Goal: Task Accomplishment & Management: Manage account settings

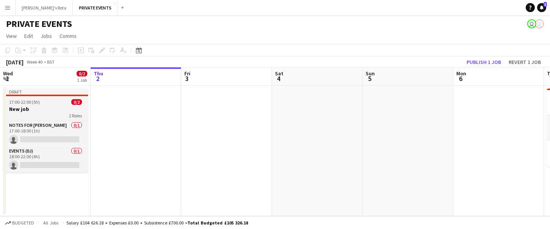
click at [45, 104] on div "17:00-22:00 (5h) 0/2" at bounding box center [45, 102] width 85 height 6
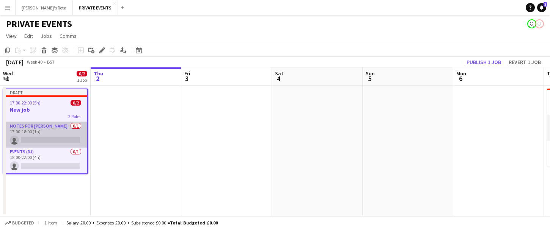
click at [40, 127] on app-card-role "Notes for [PERSON_NAME] 0/1 17:00-18:00 (1h) single-neutral-actions" at bounding box center [45, 135] width 83 height 26
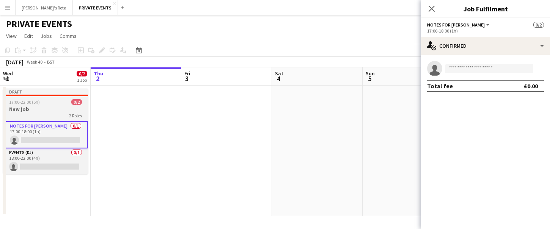
click at [56, 98] on app-job-card "Draft 17:00-22:00 (5h) 0/2 New job 2 Roles Notes for [PERSON_NAME] 0/1 17:00-18…" at bounding box center [45, 132] width 85 height 86
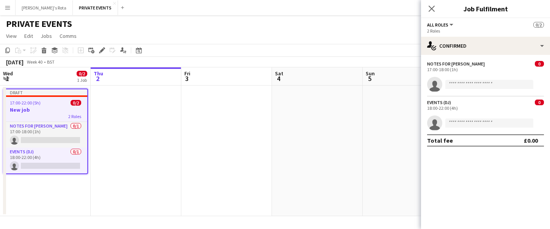
click at [102, 55] on app-toolbar "Copy Paste Paste Command V Paste with crew Command Shift V Paste linked Job [GE…" at bounding box center [275, 50] width 550 height 13
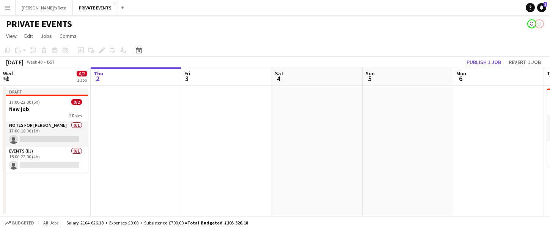
click at [102, 51] on div "Add job Add linked Job Edit Edit linked Job Applicants" at bounding box center [99, 50] width 58 height 9
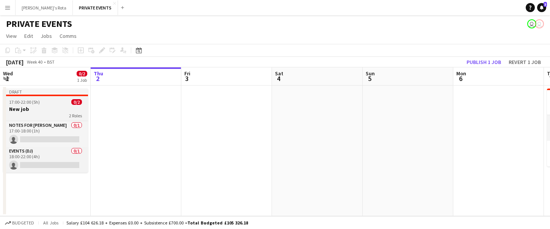
click at [36, 107] on h3 "New job" at bounding box center [45, 109] width 85 height 7
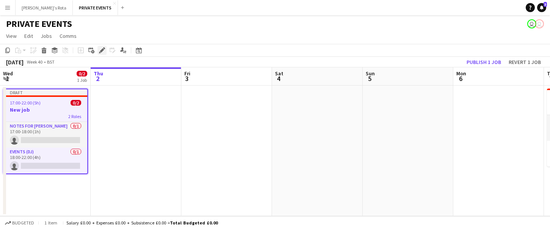
click at [102, 49] on icon "Edit" at bounding box center [102, 50] width 6 height 6
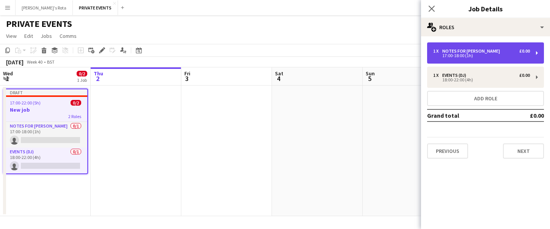
click at [453, 49] on div "Notes for [PERSON_NAME]" at bounding box center [472, 51] width 61 height 5
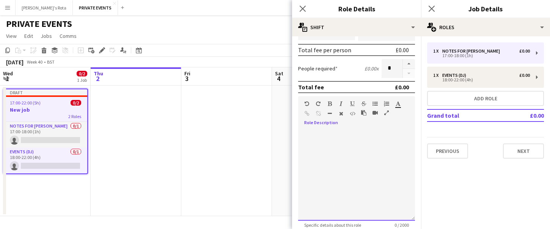
scroll to position [146, 0]
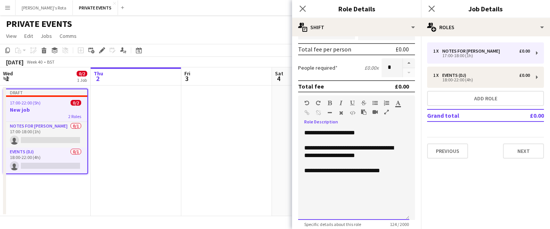
click at [352, 174] on div "**********" at bounding box center [353, 174] width 111 height 91
click at [375, 151] on div "**********" at bounding box center [353, 152] width 99 height 15
drag, startPoint x: 376, startPoint y: 149, endPoint x: 298, endPoint y: 150, distance: 78.5
click at [298, 150] on form "**********" at bounding box center [356, 101] width 129 height 410
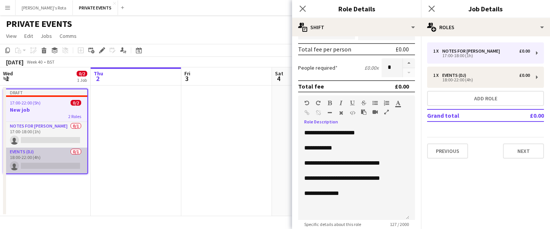
click at [52, 151] on app-card-role "Events (DJ) 0/1 18:00-22:00 (4h) single-neutral-actions" at bounding box center [45, 161] width 83 height 26
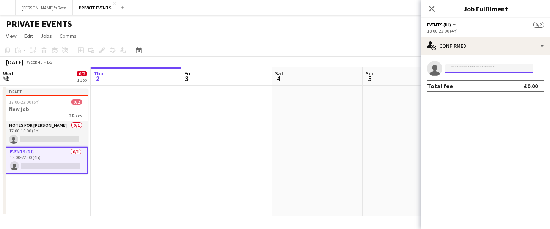
click at [483, 67] on input at bounding box center [489, 68] width 88 height 9
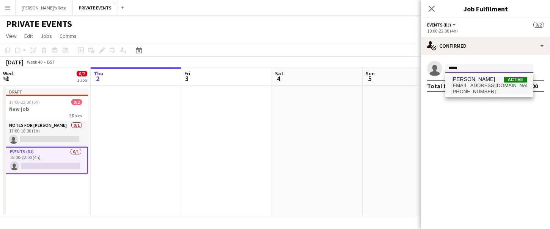
type input "*****"
click at [481, 80] on span "[PERSON_NAME]" at bounding box center [473, 79] width 44 height 6
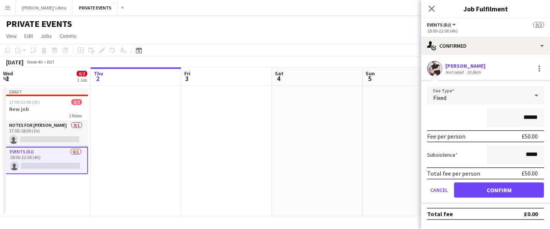
type input "*******"
click at [507, 192] on button "Confirm" at bounding box center [499, 190] width 90 height 15
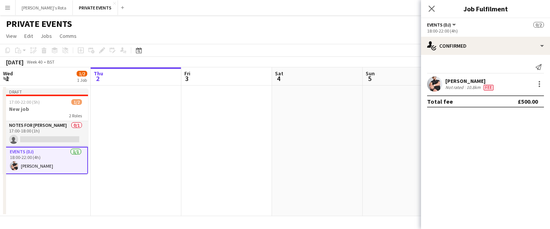
scroll to position [0, 0]
click at [397, 31] on app-page-menu "View Day view expanded Day view collapsed Month view Date picker Jump to [DATE]…" at bounding box center [275, 37] width 550 height 14
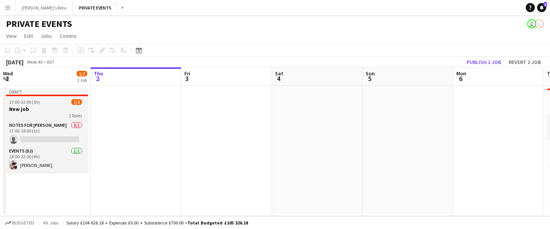
click at [45, 108] on h3 "New job" at bounding box center [45, 109] width 85 height 7
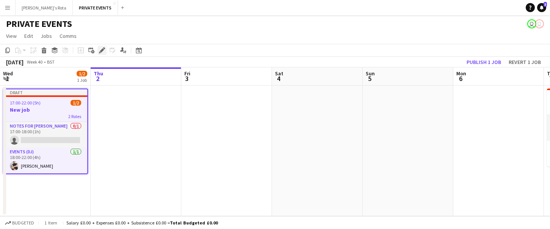
click at [105, 48] on icon at bounding box center [104, 48] width 2 height 2
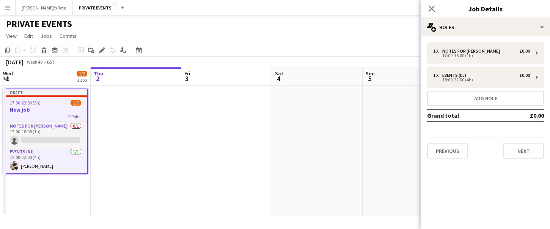
click at [18, 109] on h3 "New job" at bounding box center [45, 110] width 83 height 7
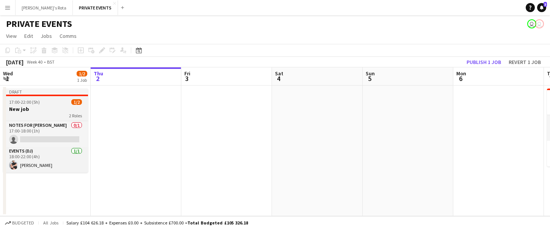
click at [18, 109] on h3 "New job" at bounding box center [45, 109] width 85 height 7
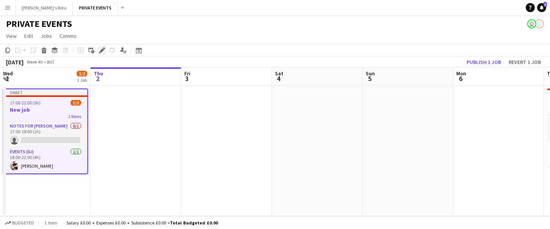
click at [101, 51] on icon at bounding box center [102, 51] width 4 height 4
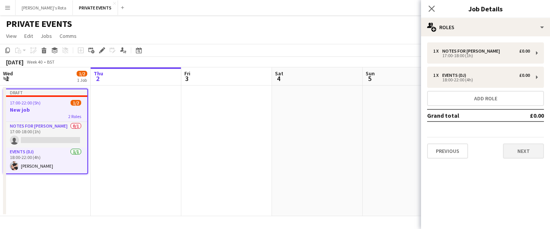
click at [522, 152] on button "Next" at bounding box center [523, 151] width 41 height 15
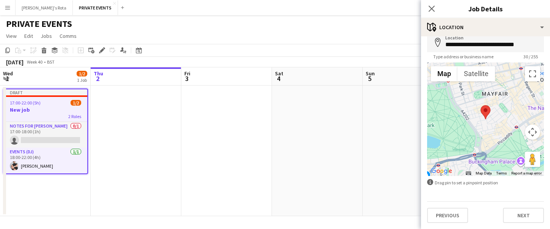
scroll to position [38, 0]
click at [524, 214] on button "Next" at bounding box center [523, 215] width 41 height 15
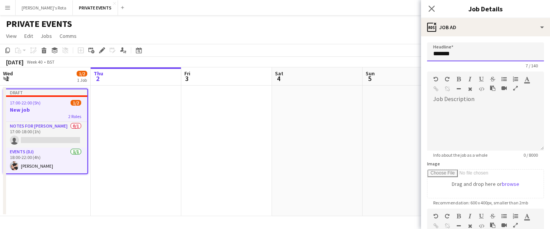
click at [467, 51] on input "*******" at bounding box center [485, 51] width 117 height 19
type input "*"
type input "**********"
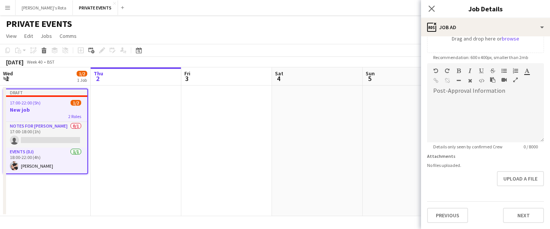
scroll to position [146, 0]
click at [514, 214] on button "Next" at bounding box center [523, 215] width 41 height 15
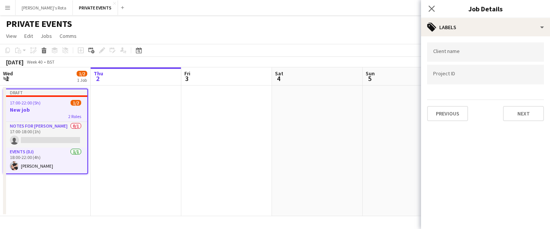
scroll to position [0, 0]
click at [531, 115] on button "Next" at bounding box center [523, 113] width 41 height 15
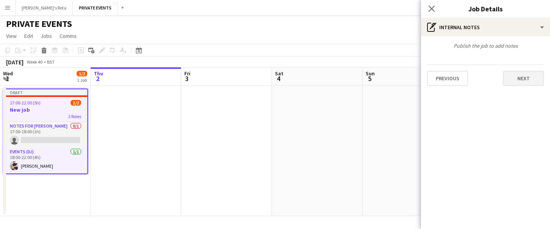
click at [521, 82] on button "Next" at bounding box center [523, 78] width 41 height 15
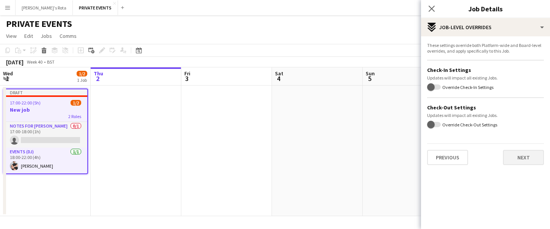
click at [525, 160] on button "Next" at bounding box center [523, 157] width 41 height 15
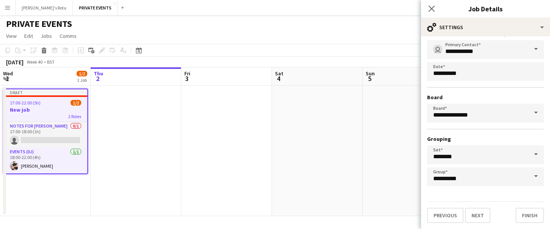
scroll to position [43, 0]
click at [532, 47] on span at bounding box center [536, 49] width 16 height 18
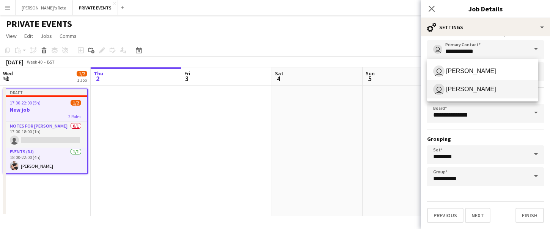
click at [506, 87] on span "user [PERSON_NAME]" at bounding box center [482, 89] width 99 height 11
type input "**********"
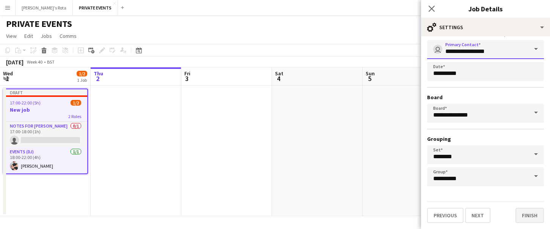
scroll to position [0, 0]
click at [523, 212] on button "Finish" at bounding box center [529, 215] width 28 height 15
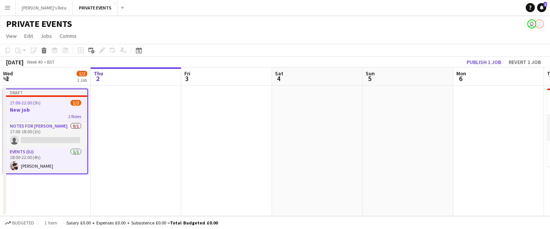
click at [46, 104] on div "17:00-22:00 (5h) 1/2" at bounding box center [45, 103] width 83 height 6
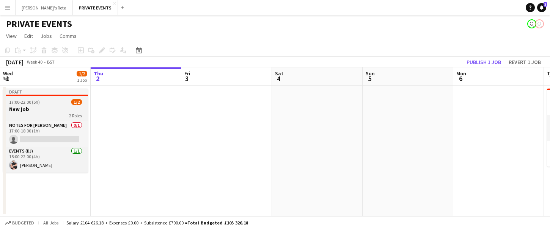
scroll to position [0, 182]
click at [22, 110] on h3 "New job" at bounding box center [45, 109] width 85 height 7
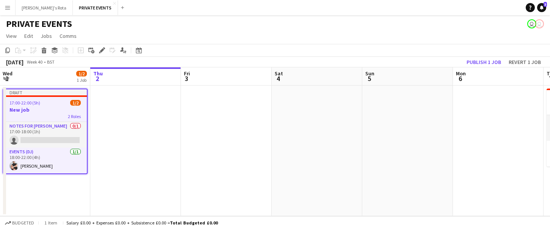
click at [30, 99] on app-job-card "Draft 17:00-22:00 (5h) 1/2 New job 2 Roles Notes for [PERSON_NAME] 0/1 17:00-18…" at bounding box center [45, 132] width 85 height 86
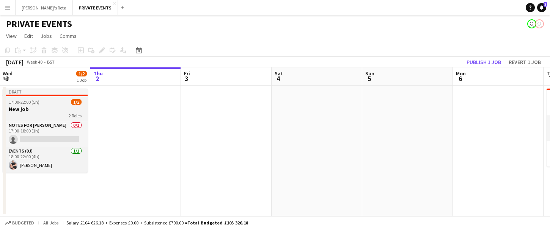
click at [30, 99] on app-job-card "Draft 17:00-22:00 (5h) 1/2 New job 2 Roles Notes for [PERSON_NAME] 0/1 17:00-18…" at bounding box center [45, 131] width 85 height 84
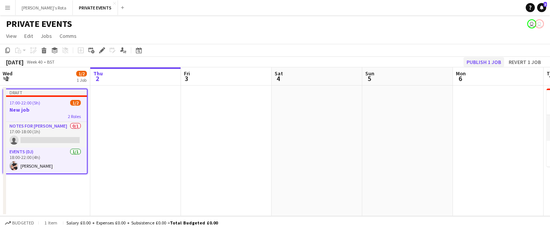
click at [478, 61] on button "Publish 1 job" at bounding box center [484, 62] width 41 height 10
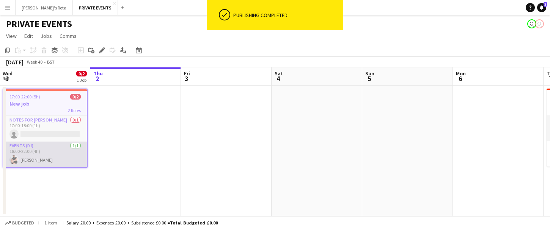
click at [42, 159] on app-card-role "Events (DJ) [DATE] 18:00-22:00 (4h) [PERSON_NAME]" at bounding box center [44, 155] width 83 height 26
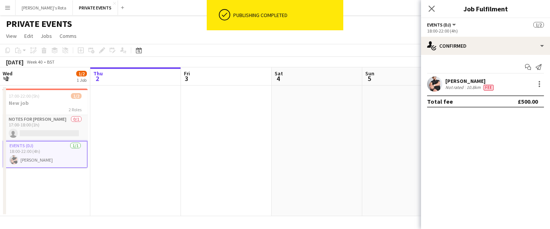
click at [395, 38] on app-page-menu "View Day view expanded Day view collapsed Month view Date picker Jump to [DATE]…" at bounding box center [275, 37] width 550 height 14
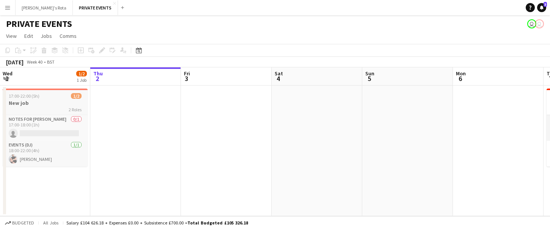
click at [57, 95] on div "17:00-22:00 (5h) 1/2" at bounding box center [45, 96] width 85 height 6
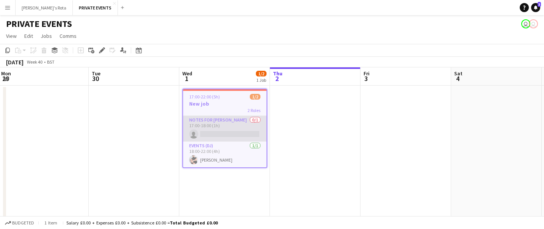
scroll to position [0, 182]
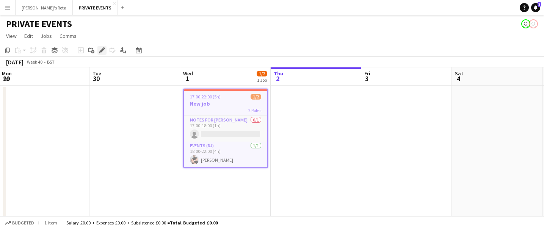
click at [106, 48] on div "Edit" at bounding box center [101, 50] width 9 height 9
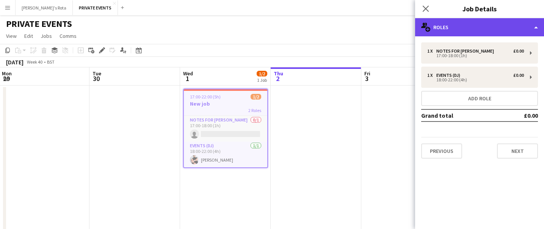
click at [437, 25] on div "multiple-users-add Roles" at bounding box center [479, 27] width 129 height 18
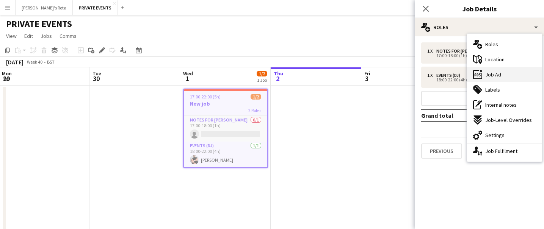
click at [517, 76] on div "ads-window Job Ad" at bounding box center [504, 74] width 75 height 15
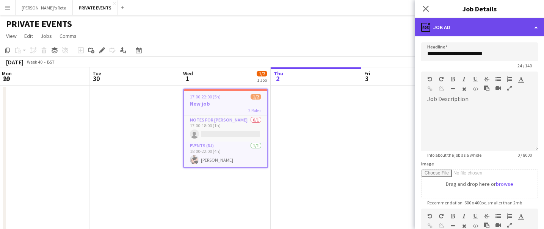
click at [537, 25] on div "ads-window Job Ad" at bounding box center [479, 27] width 129 height 18
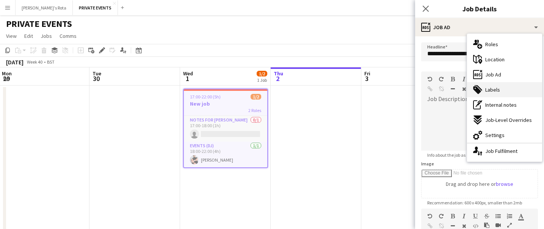
click at [515, 89] on div "tags-double Labels" at bounding box center [504, 89] width 75 height 15
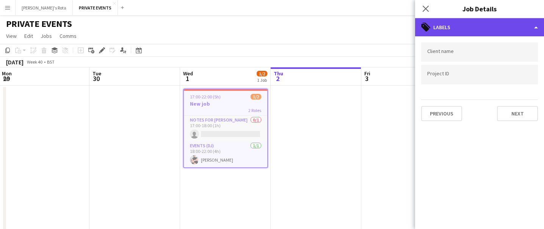
click at [535, 25] on div "tags-double Labels" at bounding box center [479, 27] width 129 height 18
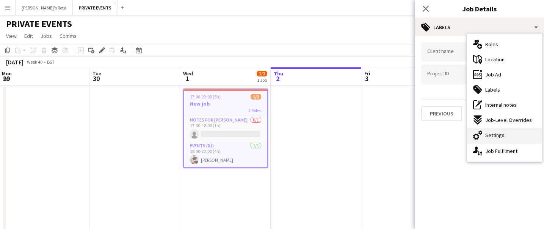
click at [506, 138] on div "cog-double-3 Settings" at bounding box center [504, 135] width 75 height 15
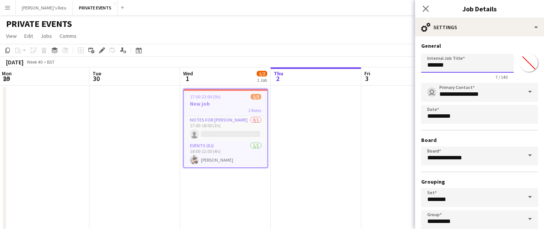
click at [468, 66] on input "*******" at bounding box center [467, 63] width 93 height 19
type input "*"
click at [460, 65] on input "**********" at bounding box center [467, 63] width 93 height 19
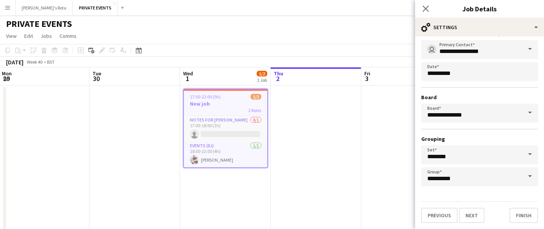
scroll to position [43, 0]
type input "**********"
click at [518, 216] on button "Finish" at bounding box center [524, 215] width 28 height 15
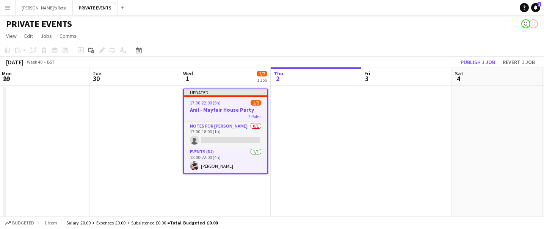
click at [203, 102] on span "17:00-22:00 (5h)" at bounding box center [205, 103] width 31 height 6
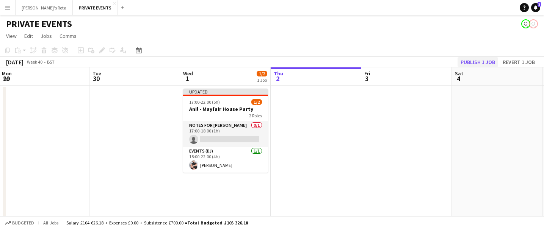
click at [475, 60] on button "Publish 1 job" at bounding box center [478, 62] width 41 height 10
